Goal: Navigation & Orientation: Find specific page/section

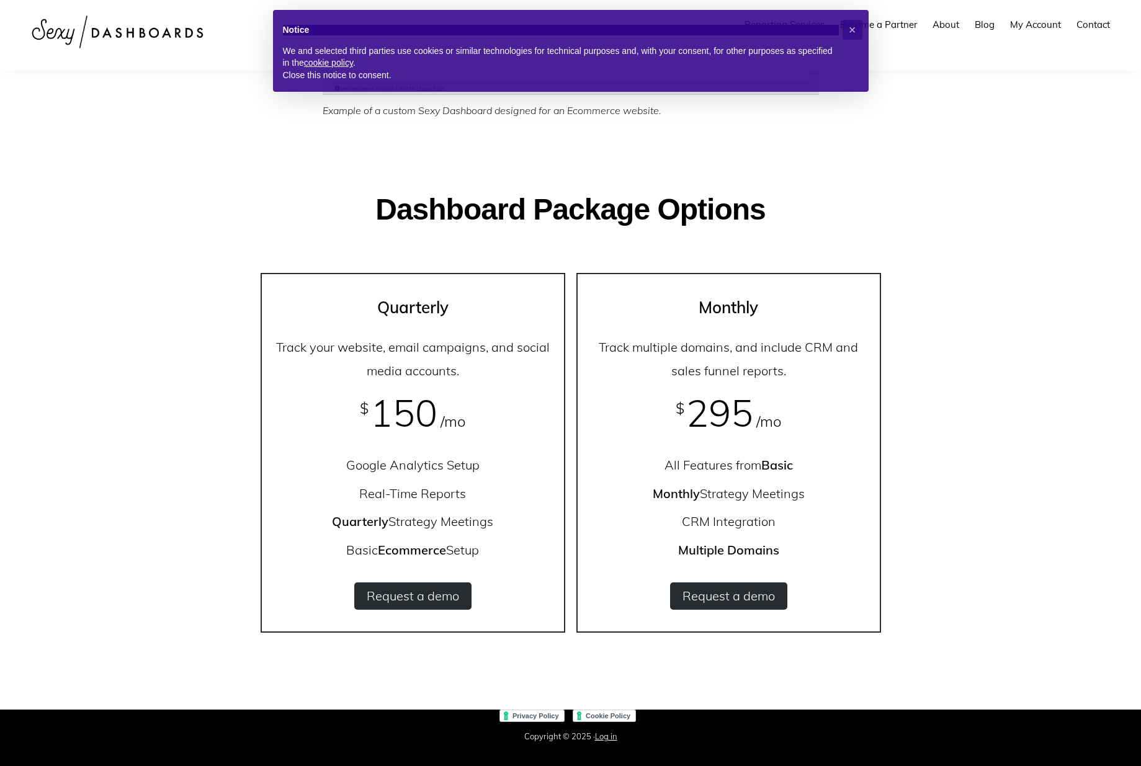
scroll to position [1007, 0]
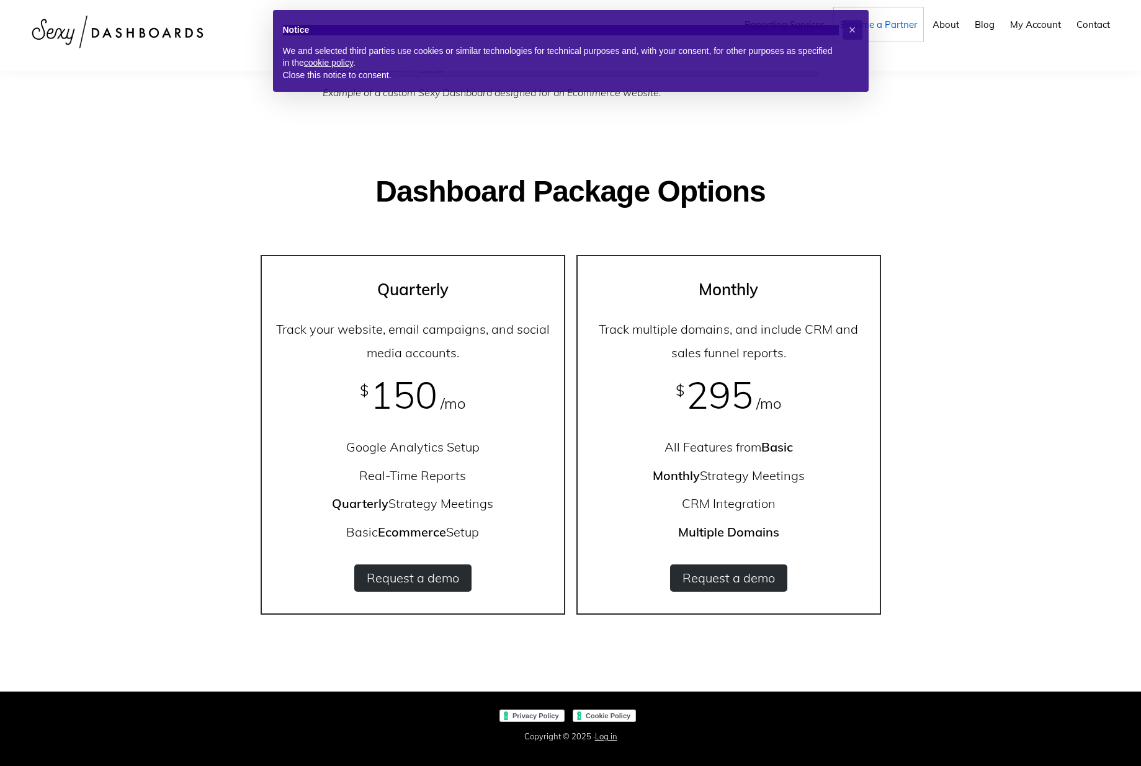
click at [885, 24] on span "Become a Partner" at bounding box center [878, 25] width 77 height 12
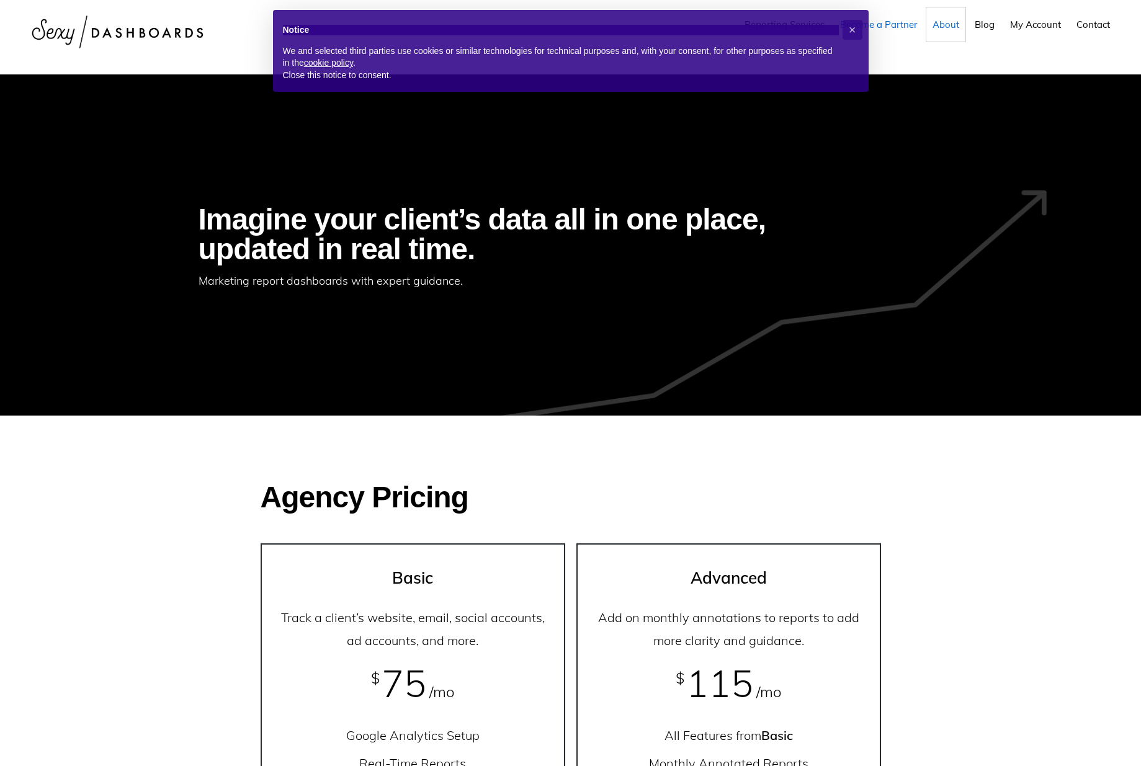
click at [927, 20] on link "About" at bounding box center [945, 24] width 39 height 34
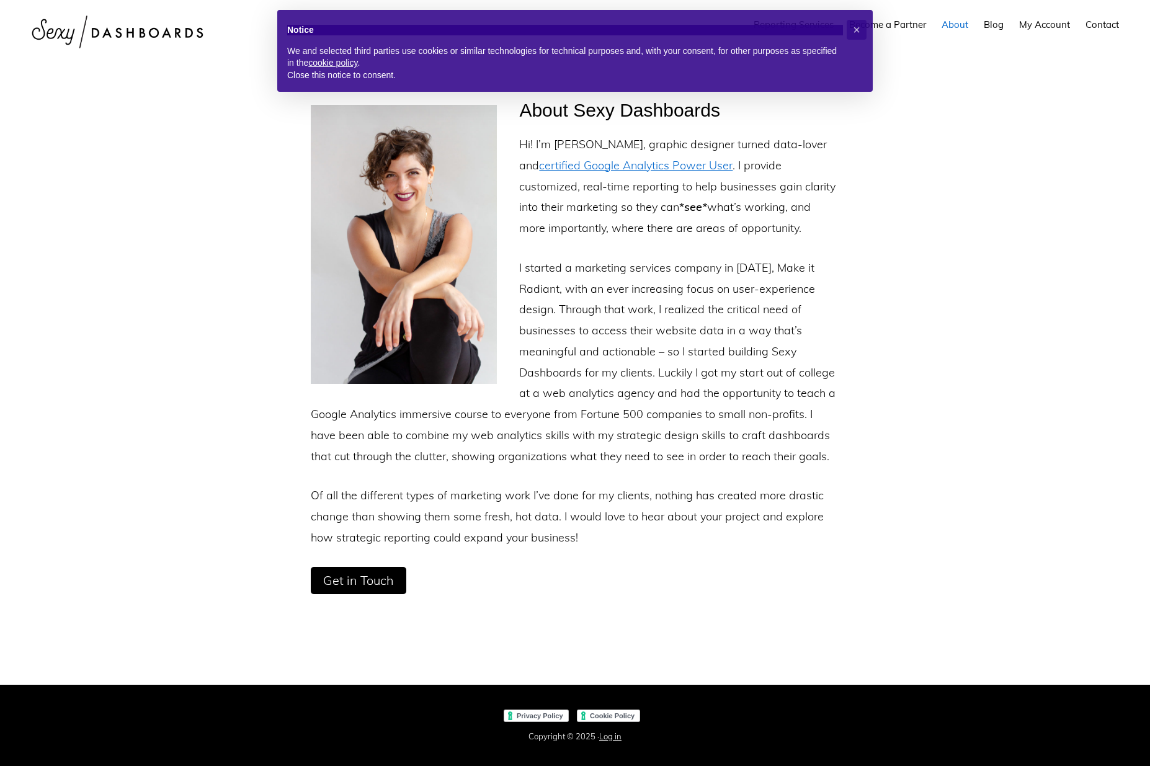
click at [975, 24] on ul "Reporting Services Become a Partner About Blog My Account Contact" at bounding box center [937, 24] width 378 height 34
click at [988, 24] on span "Blog" at bounding box center [994, 25] width 20 height 12
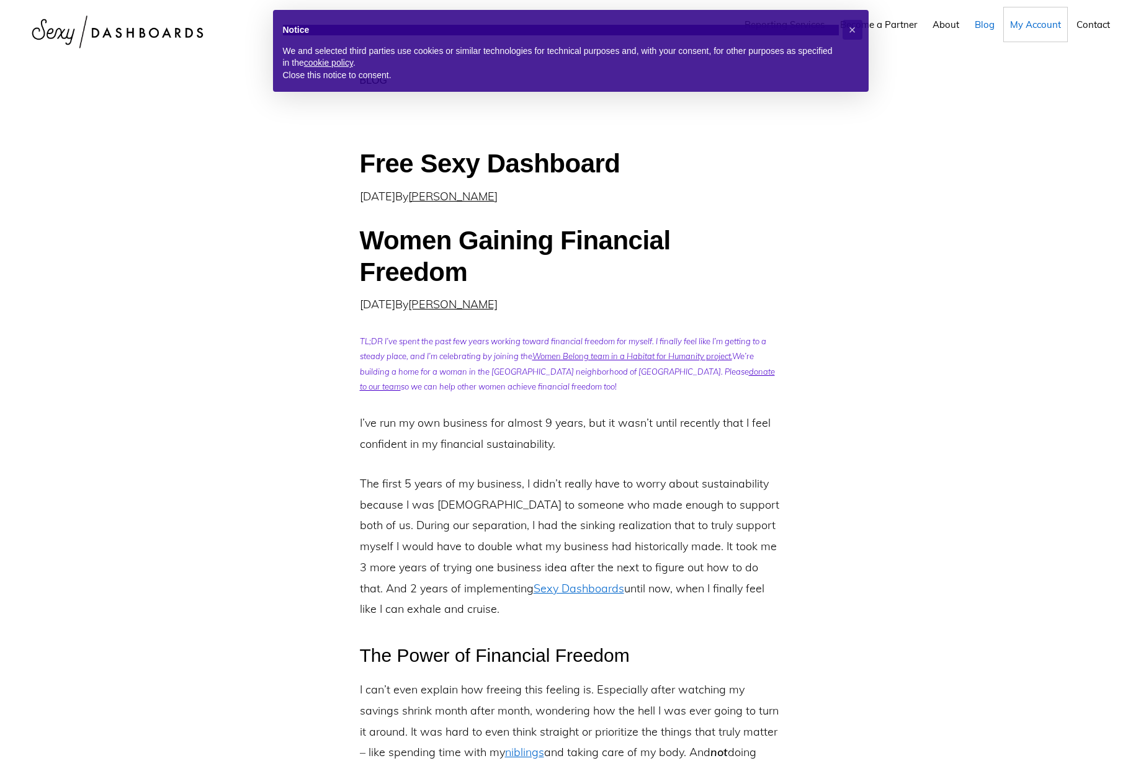
click at [1020, 25] on span "My Account" at bounding box center [1035, 25] width 51 height 12
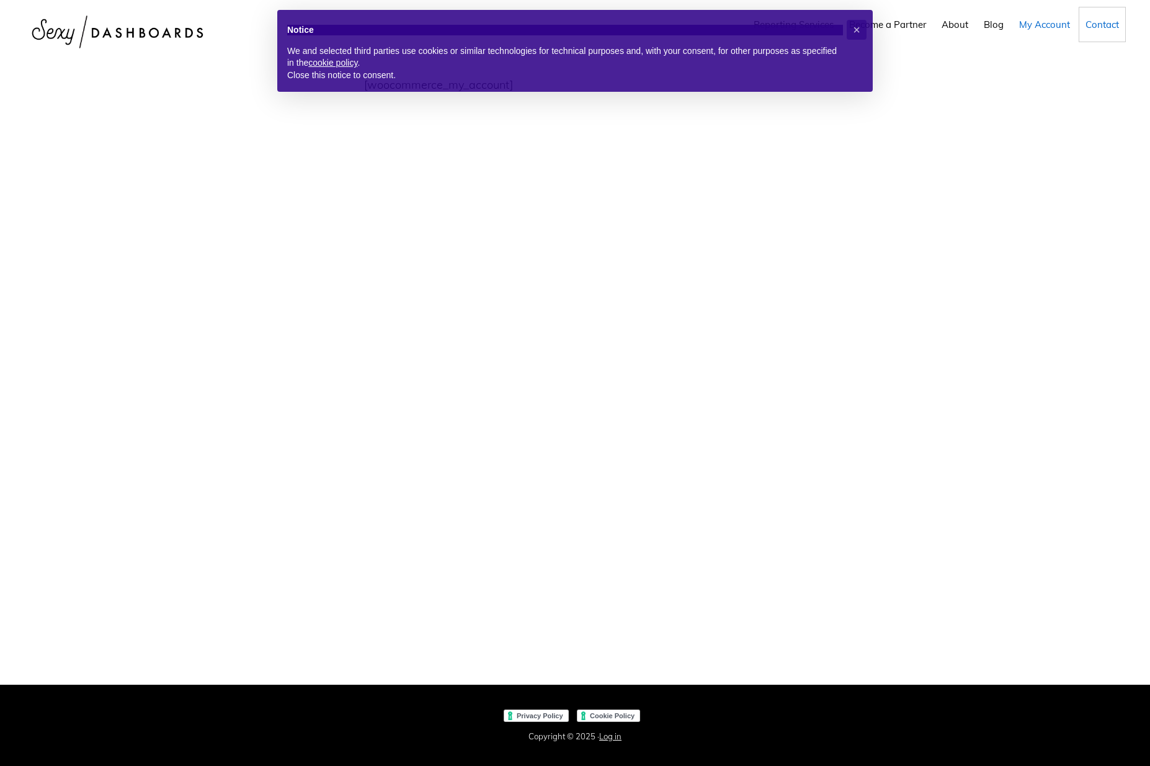
click at [1094, 24] on span "Contact" at bounding box center [1103, 25] width 34 height 12
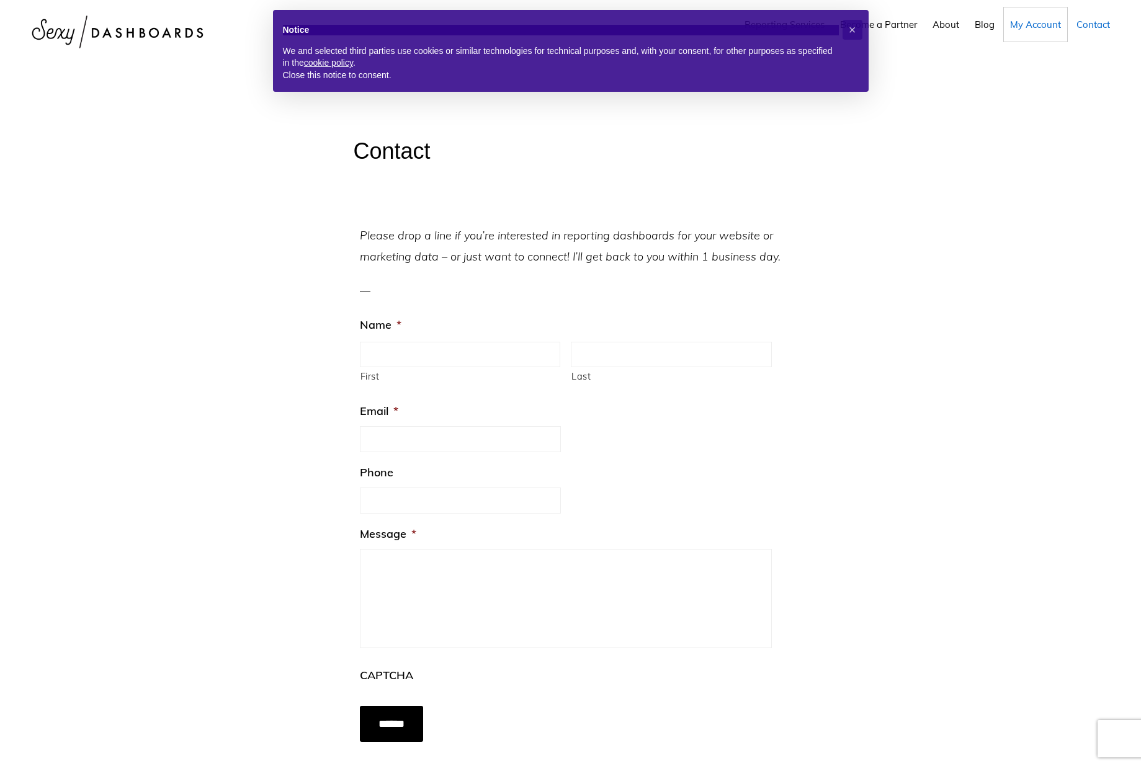
click at [1045, 24] on span "My Account" at bounding box center [1035, 25] width 51 height 12
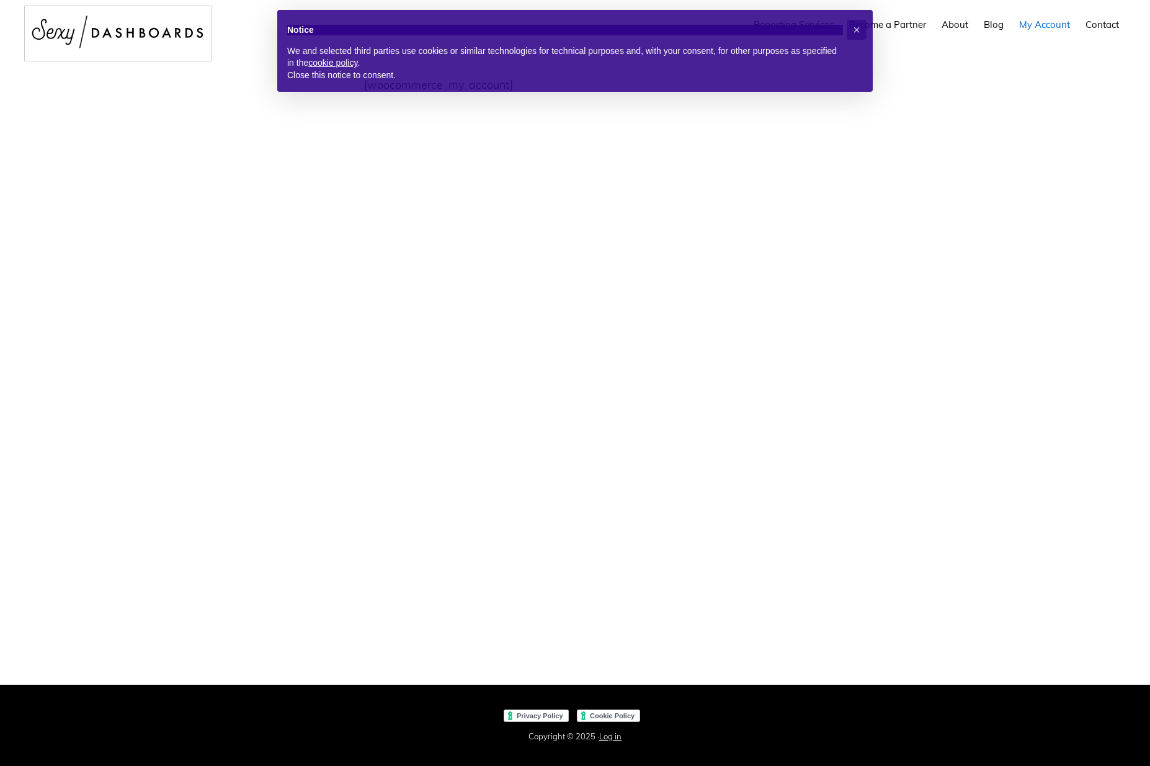
click at [141, 34] on img at bounding box center [118, 31] width 186 height 51
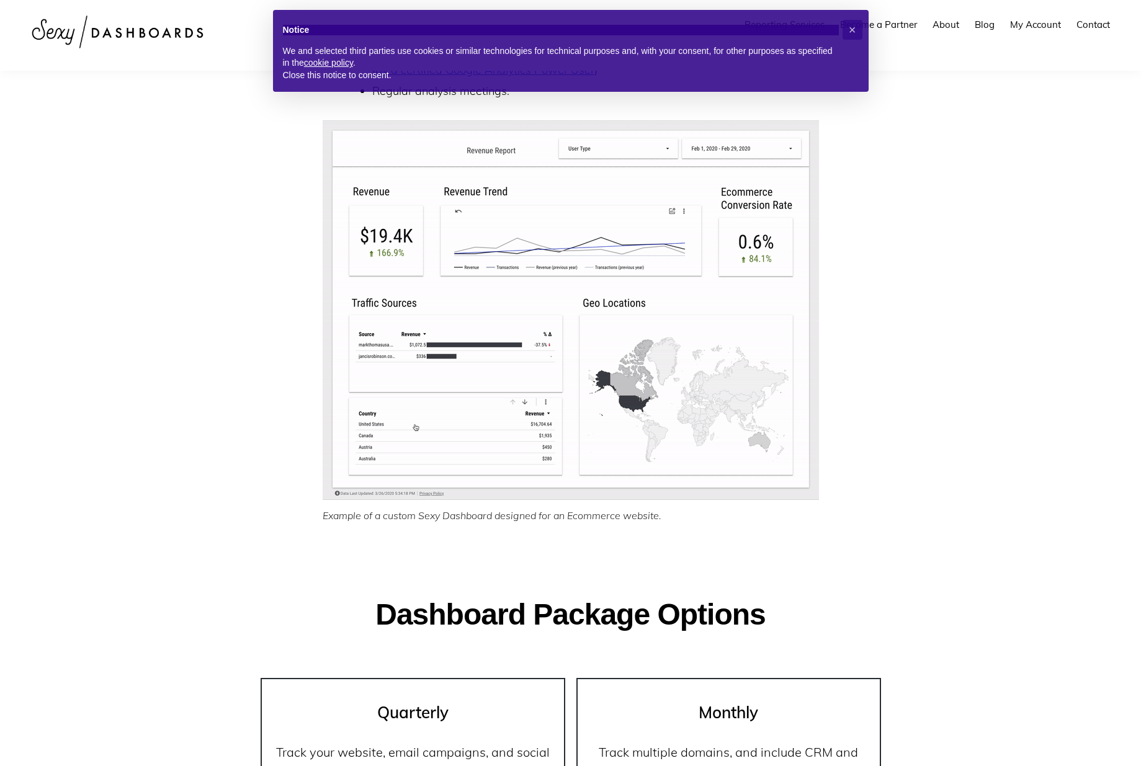
scroll to position [1007, 0]
